Goal: Book appointment/travel/reservation

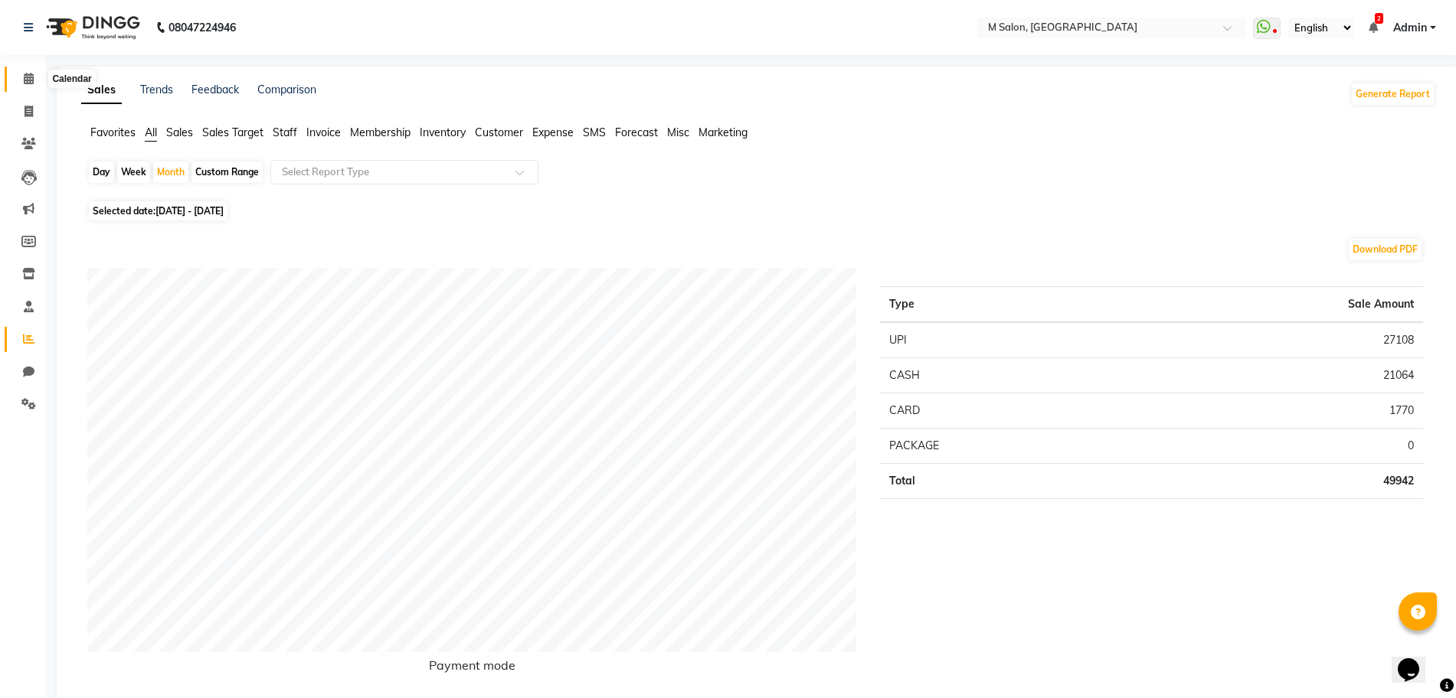
click at [17, 80] on span at bounding box center [28, 79] width 27 height 18
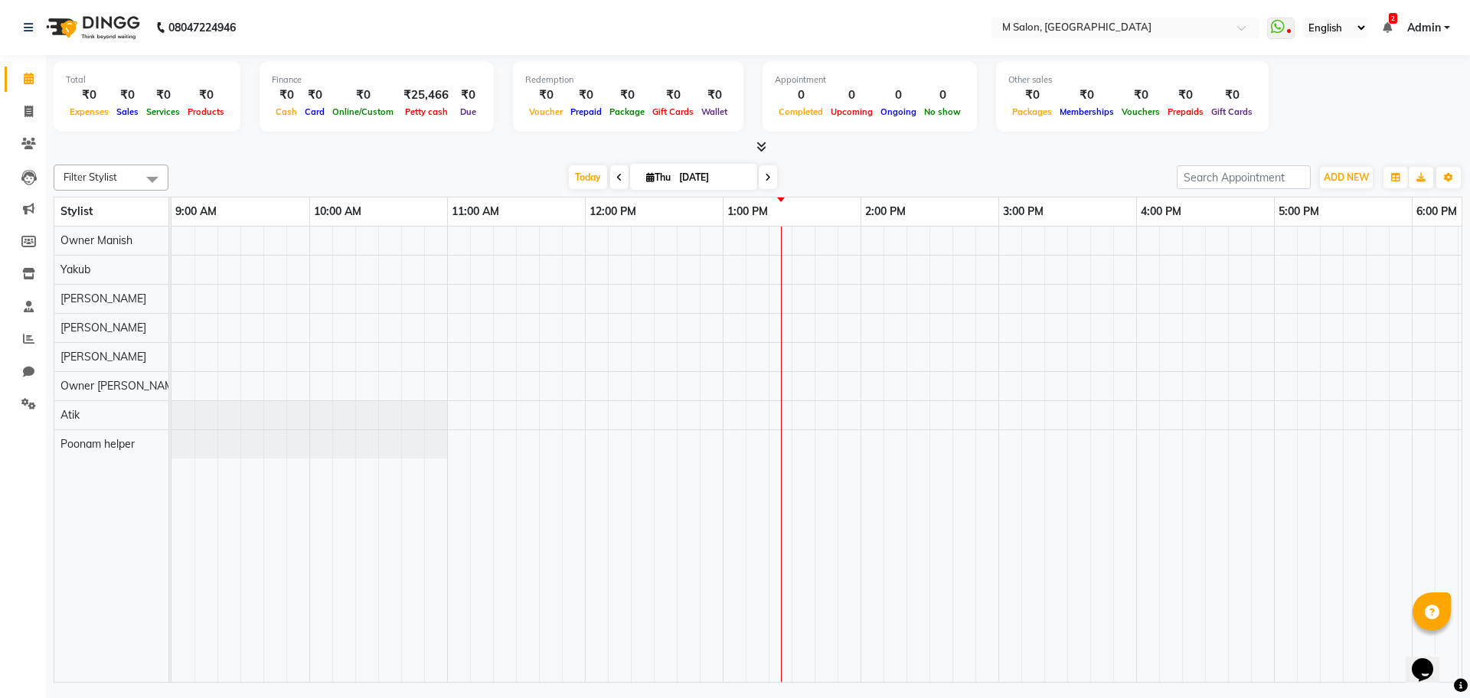
click at [765, 180] on icon at bounding box center [768, 177] width 6 height 9
type input "05-09-2025"
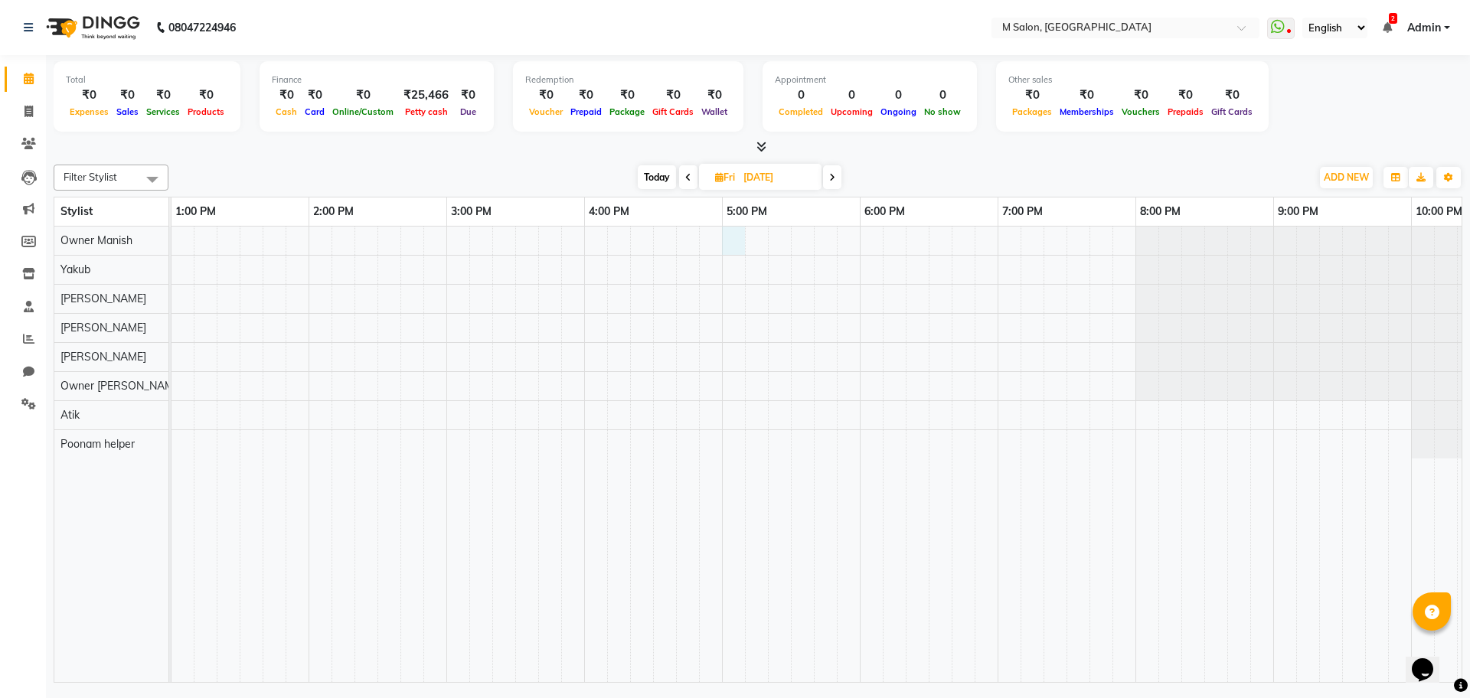
click at [728, 244] on div at bounding box center [584, 455] width 1930 height 456
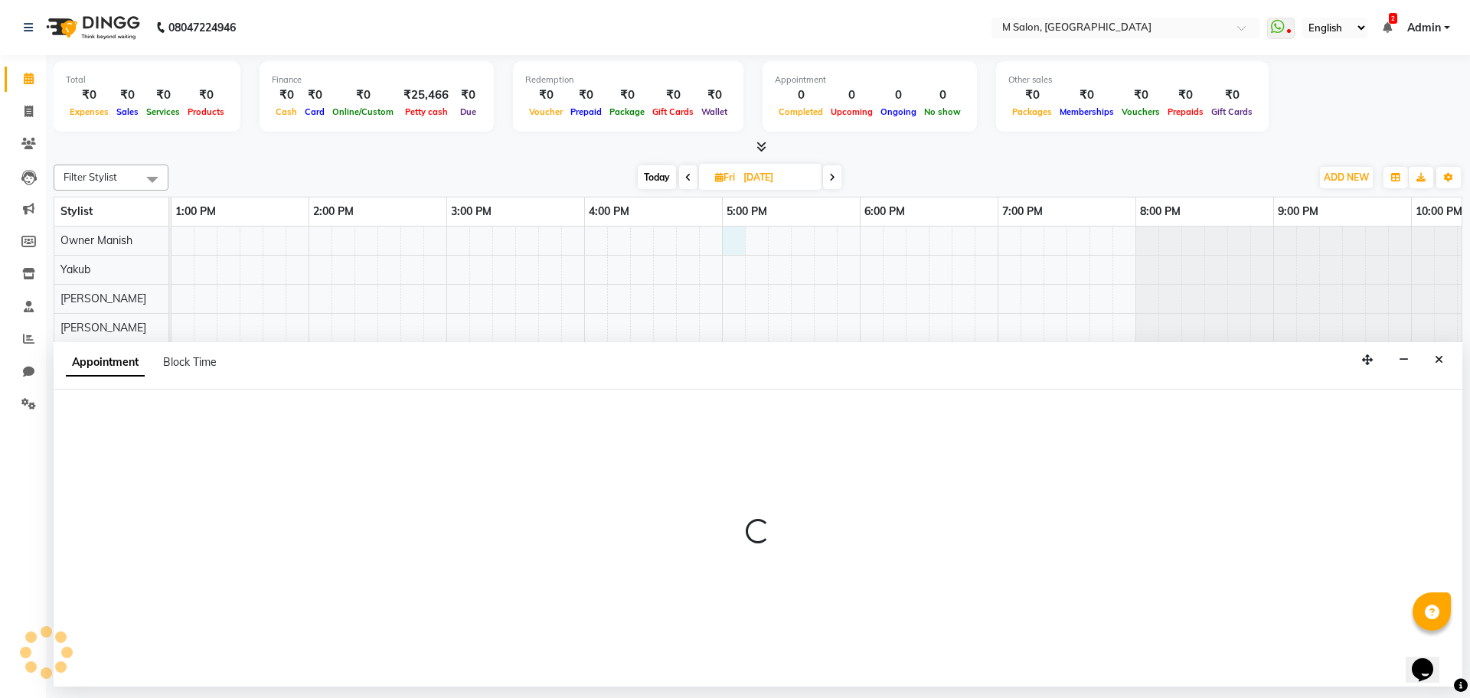
select select "86896"
select select "1020"
select select "tentative"
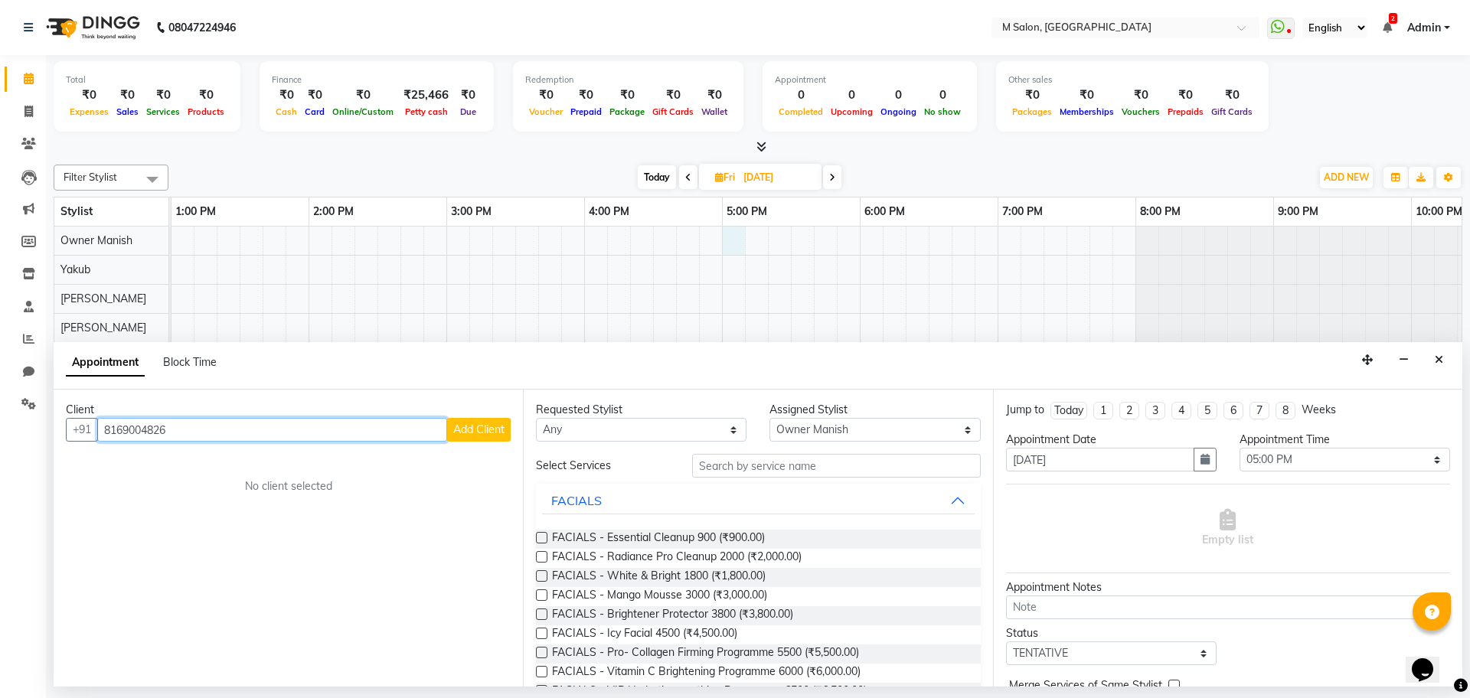
type input "8169004826"
click at [474, 429] on span "Add Client" at bounding box center [478, 430] width 51 height 14
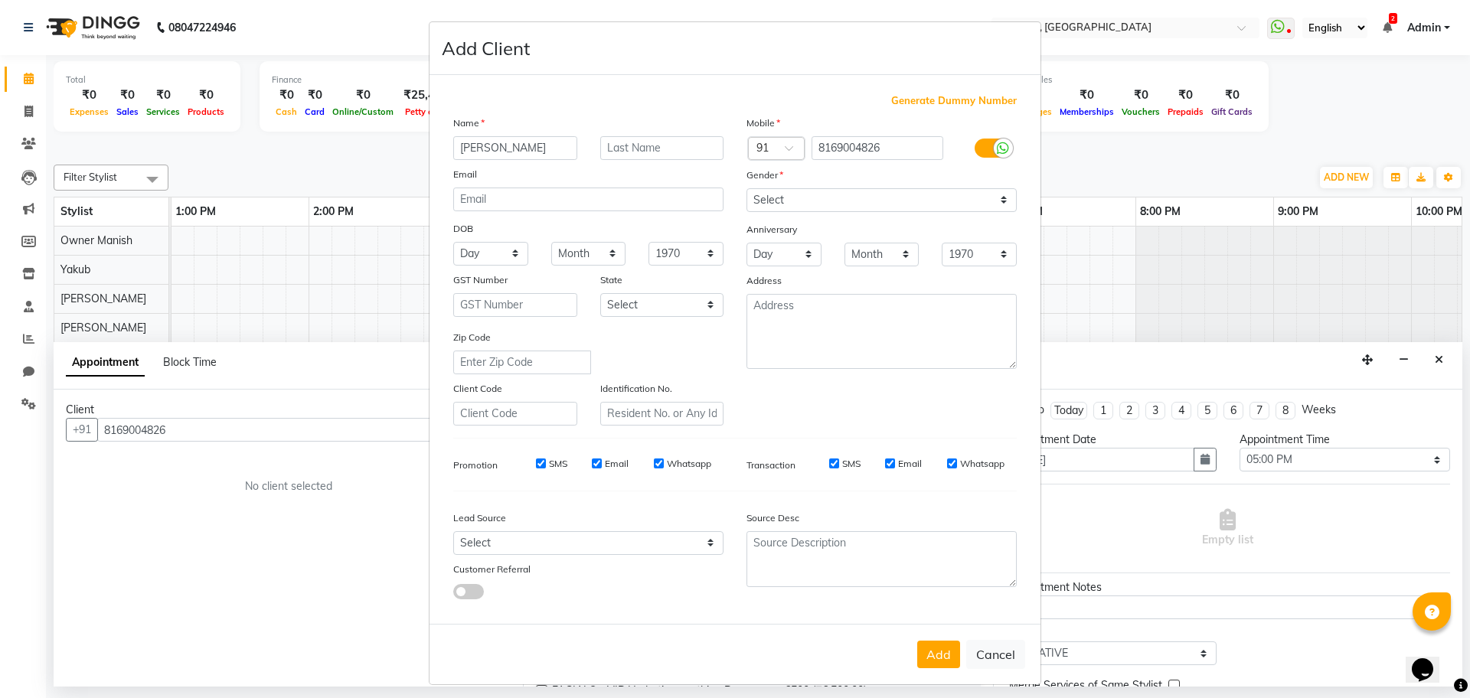
type input "dhruvi"
type input "."
select select "female"
click at [933, 652] on button "Add" at bounding box center [938, 655] width 43 height 28
select select
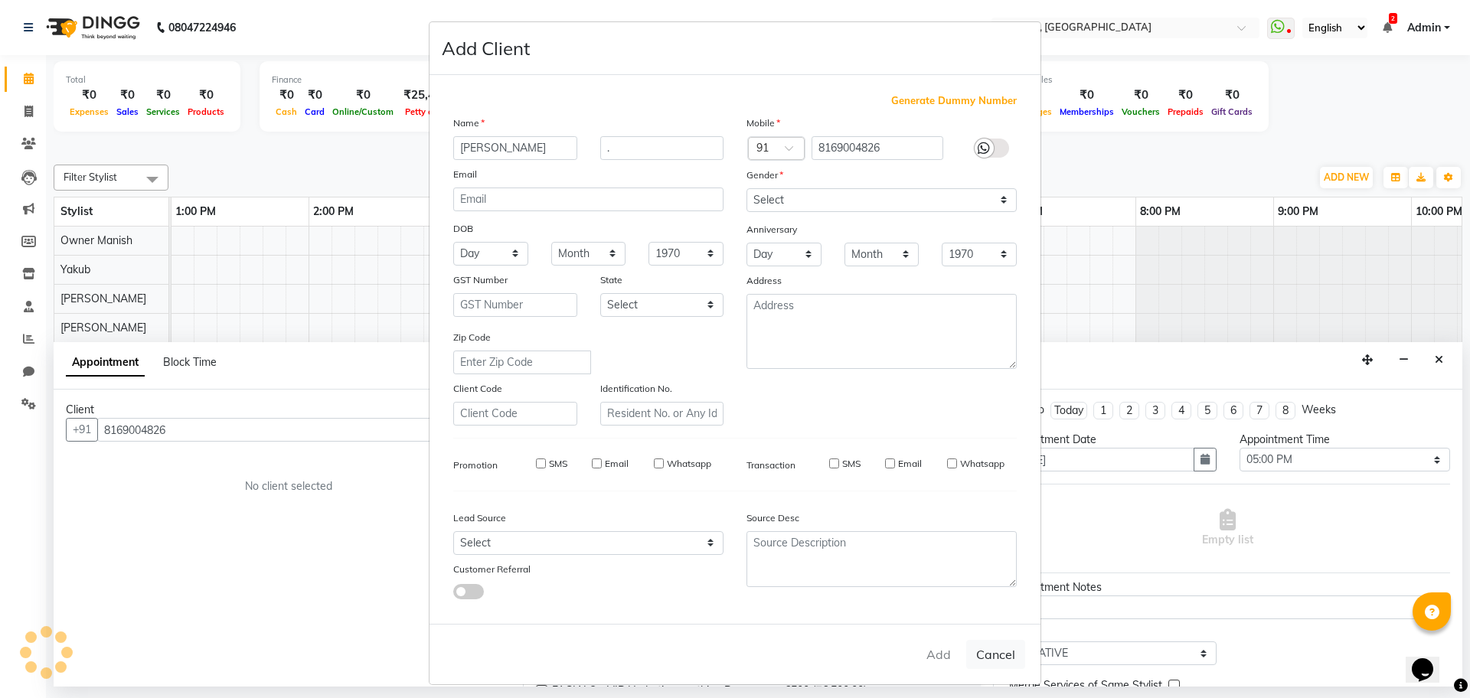
select select
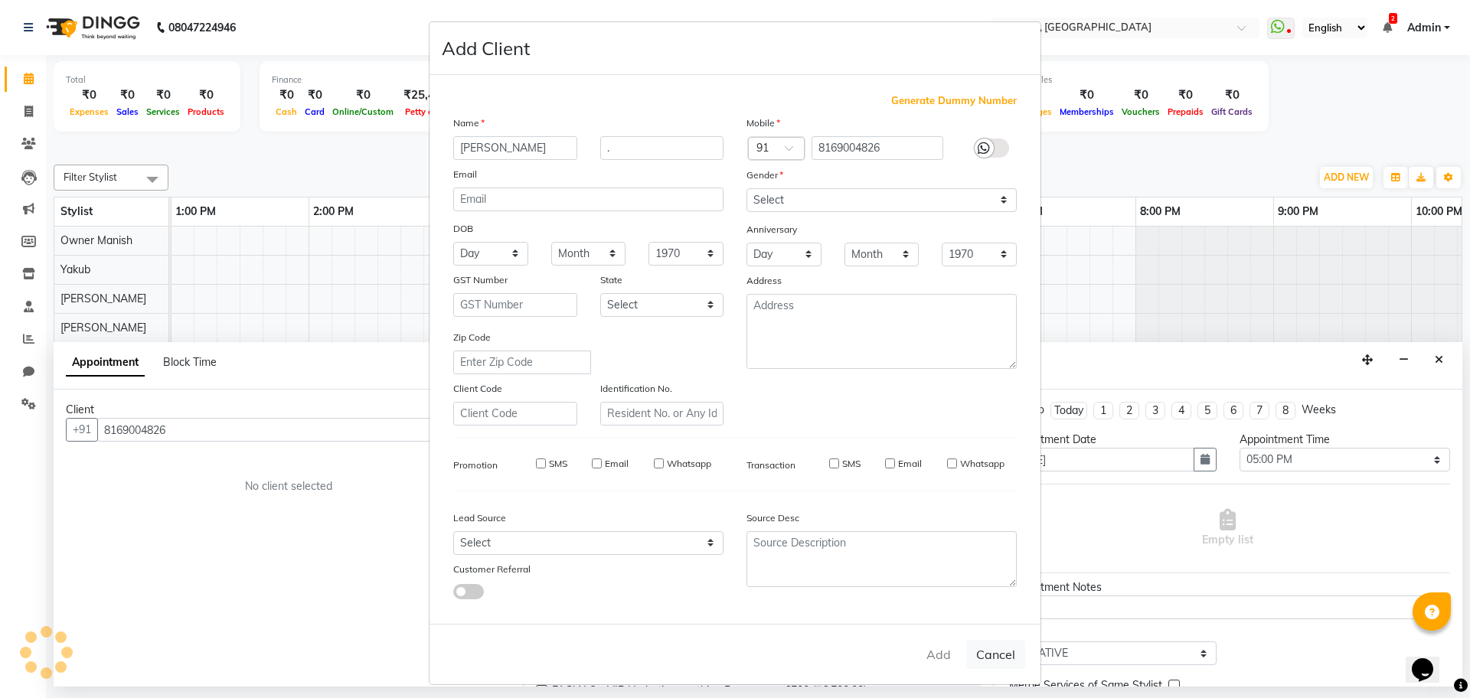
select select
checkbox input "false"
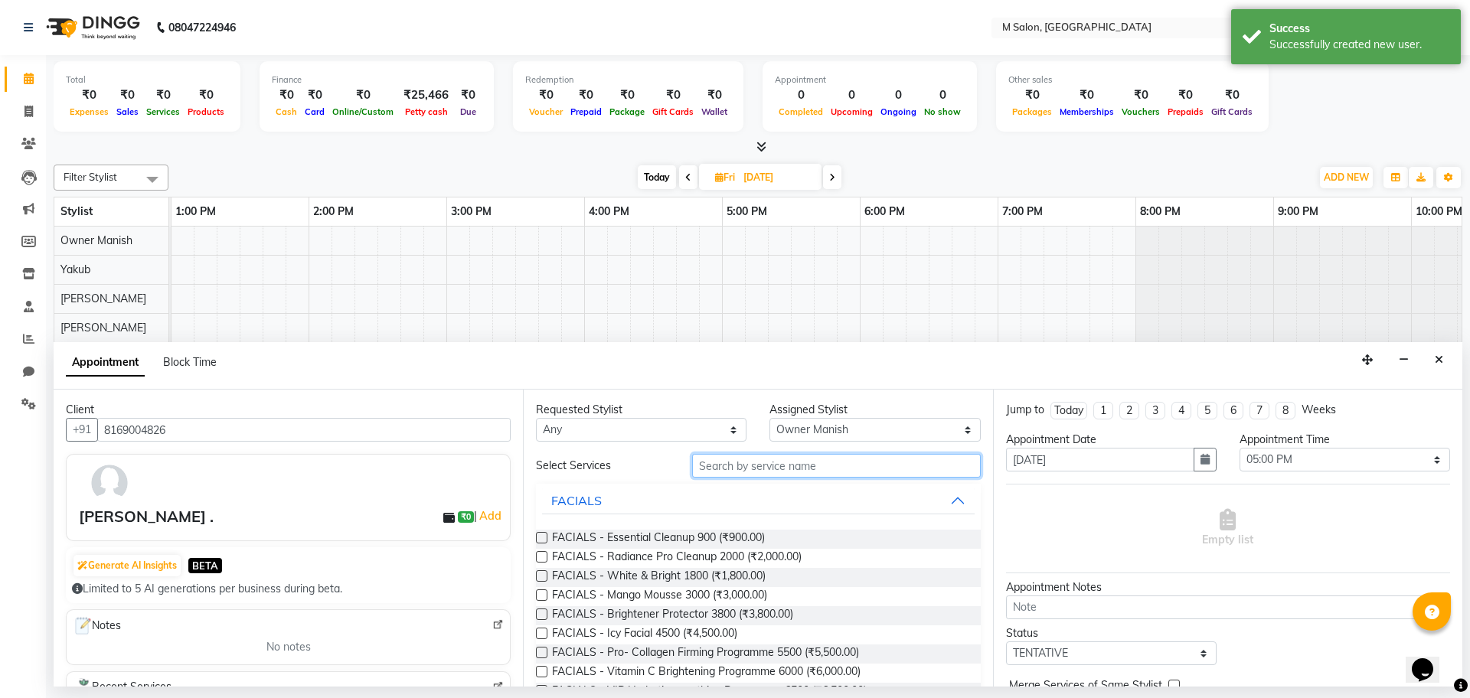
click at [789, 459] on input "text" at bounding box center [836, 466] width 289 height 24
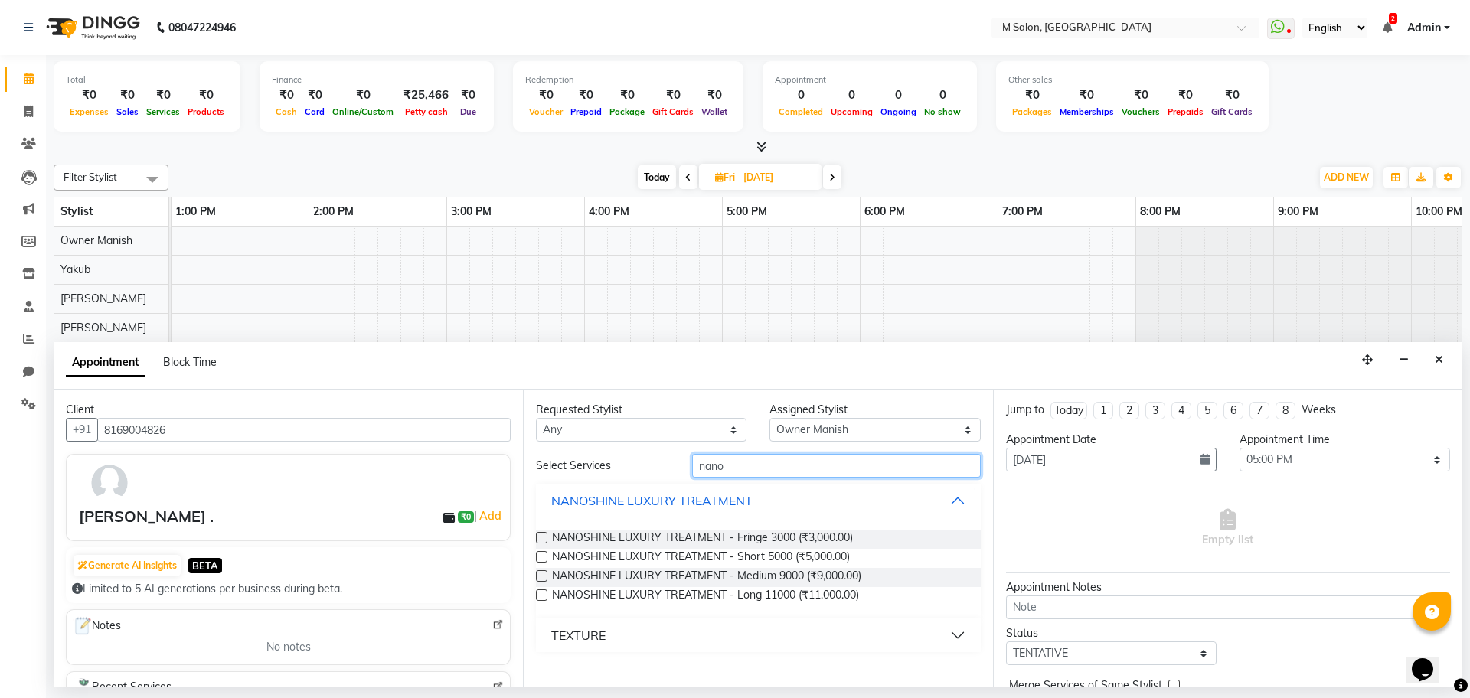
type input "nano"
click at [538, 574] on label at bounding box center [541, 576] width 11 height 11
click at [538, 574] on input "checkbox" at bounding box center [541, 578] width 10 height 10
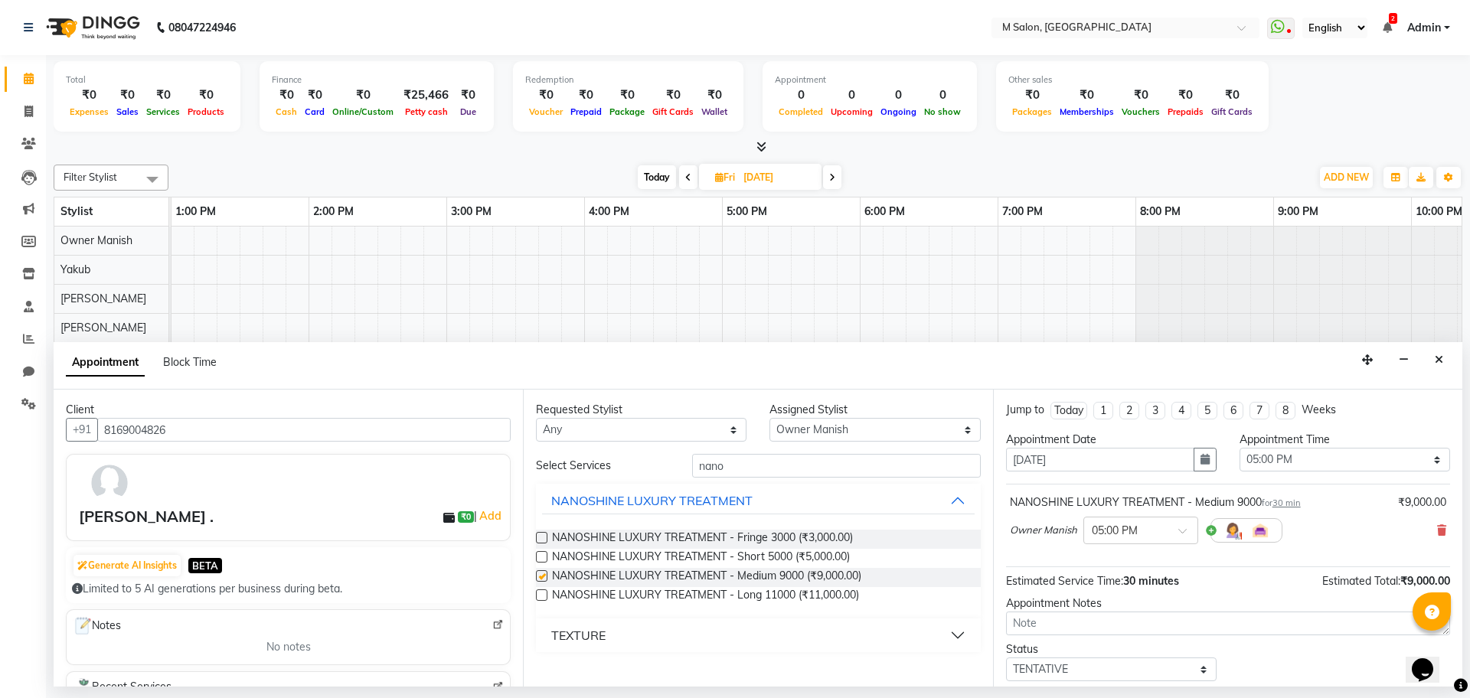
checkbox input "false"
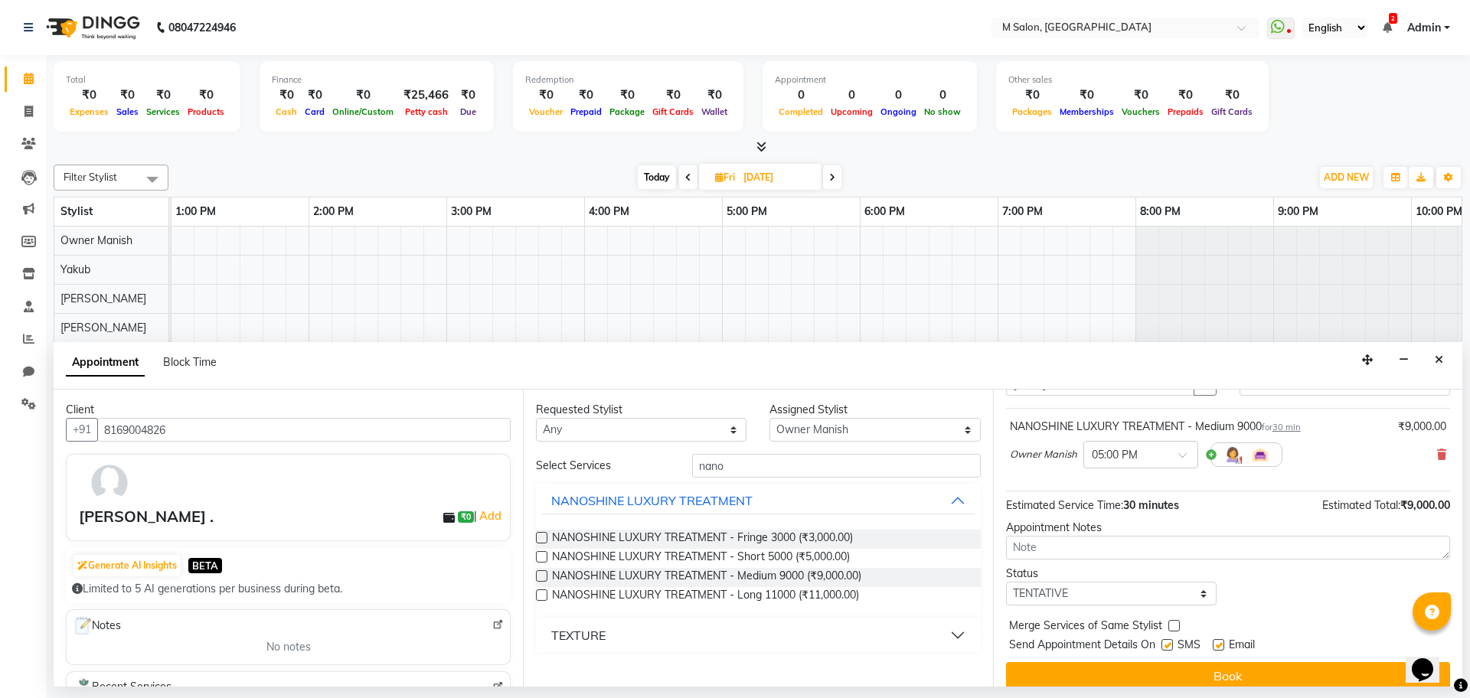
scroll to position [91, 0]
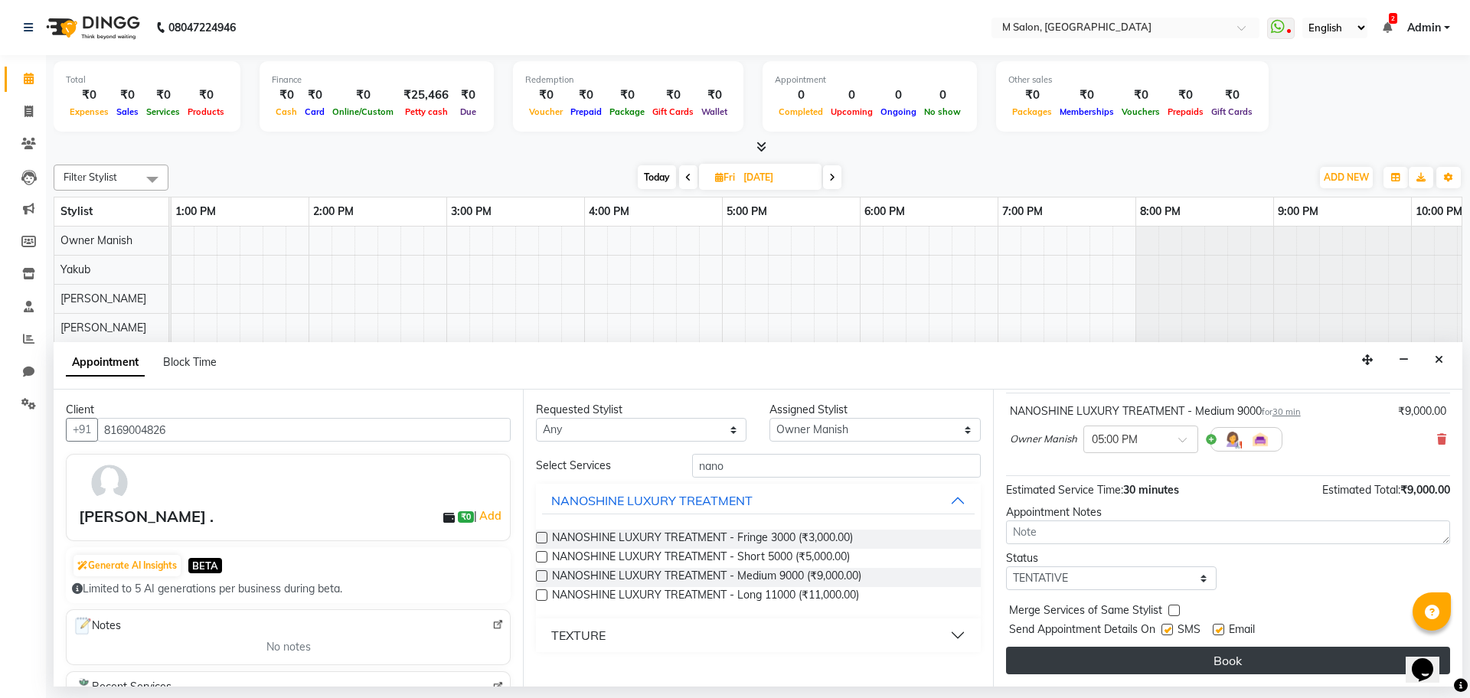
click at [1163, 658] on button "Book" at bounding box center [1228, 661] width 444 height 28
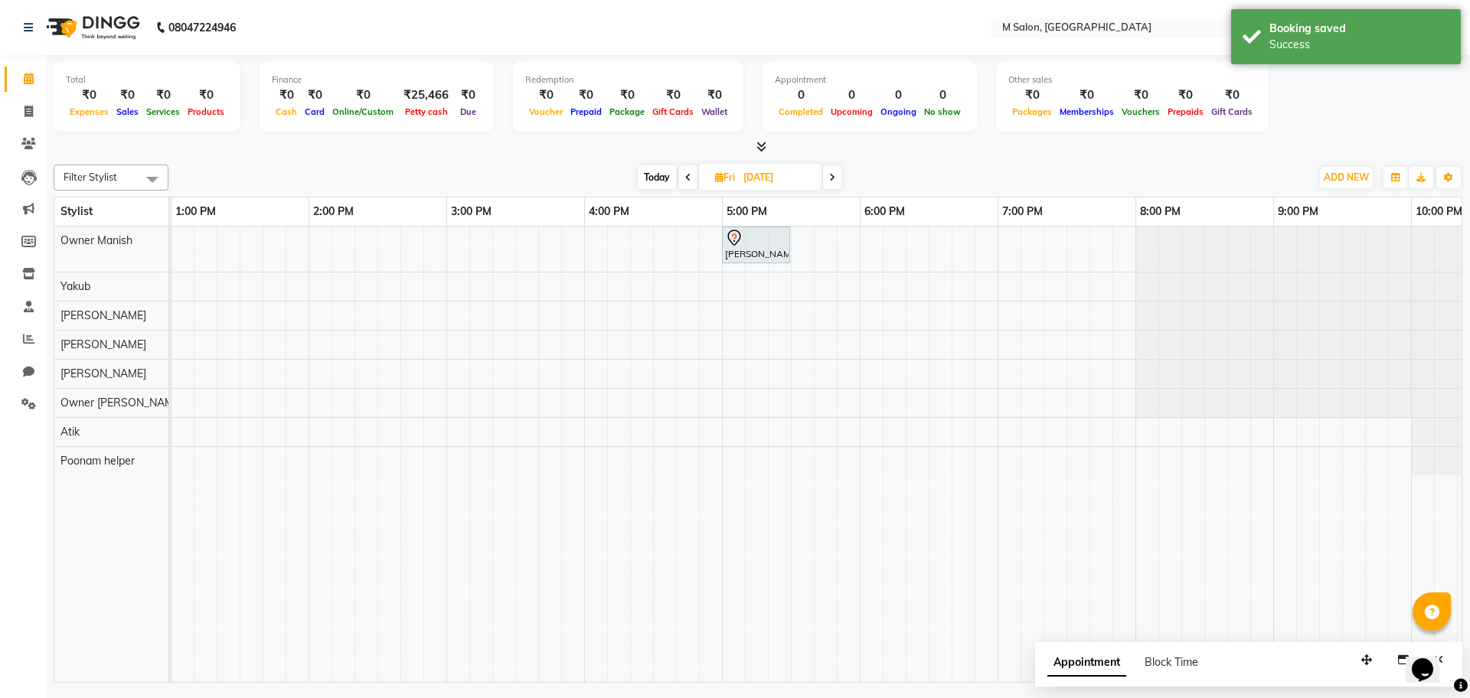
click at [659, 172] on span "Today" at bounding box center [657, 177] width 38 height 24
type input "04-09-2025"
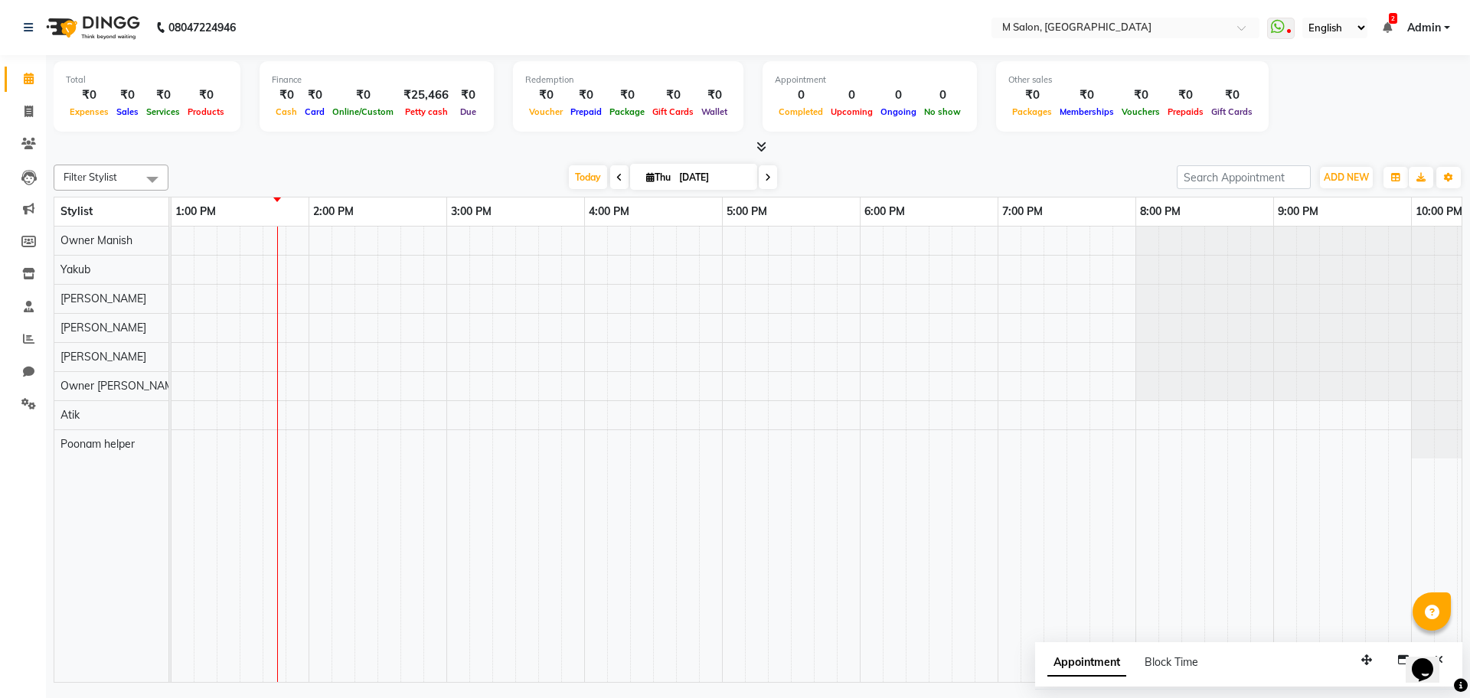
scroll to position [0, 0]
